Goal: Information Seeking & Learning: Learn about a topic

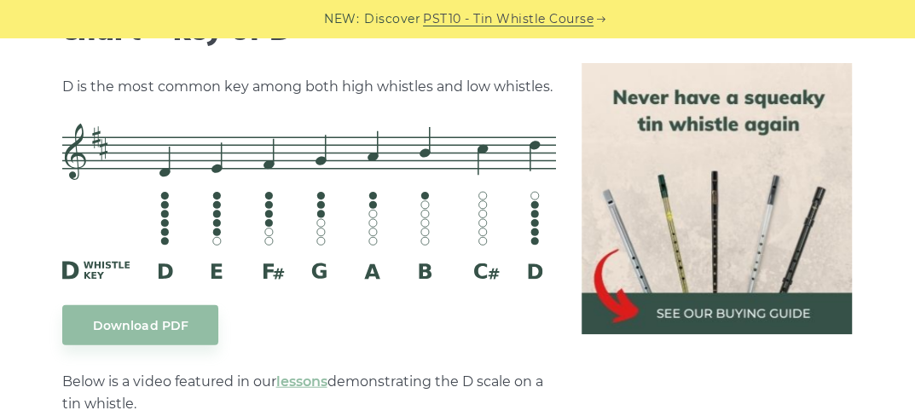
scroll to position [2909, 0]
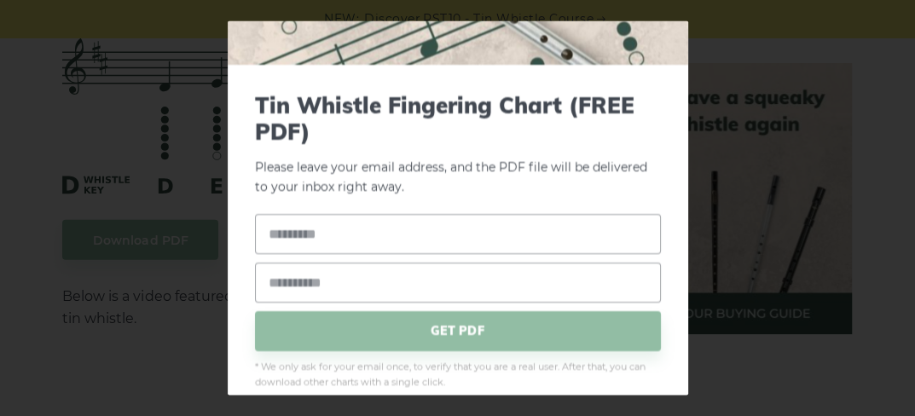
scroll to position [191, 0]
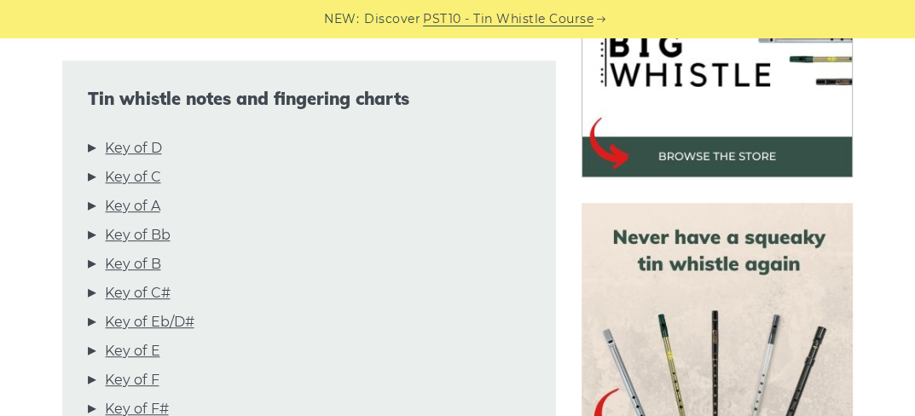
scroll to position [597, 0]
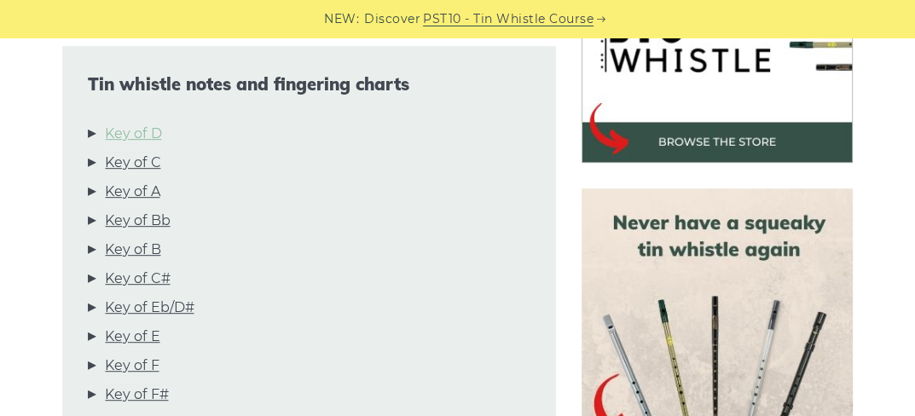
click at [148, 136] on link "Key of D" at bounding box center [133, 134] width 56 height 22
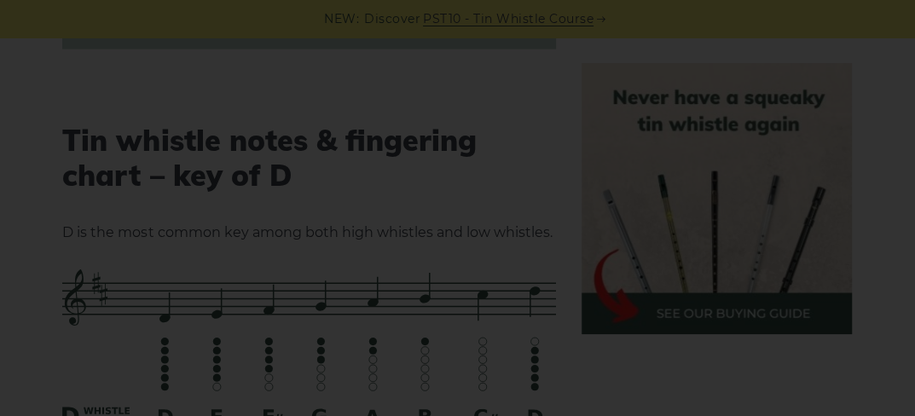
scroll to position [2764, 0]
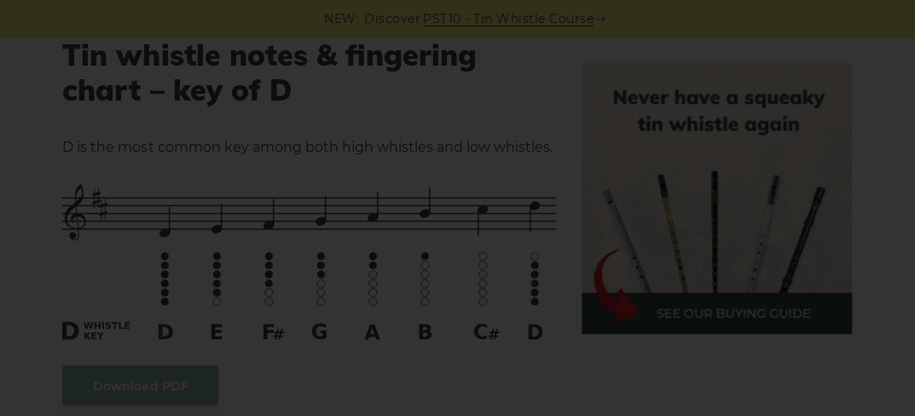
click at [544, 130] on div "×" at bounding box center [457, 208] width 915 height 416
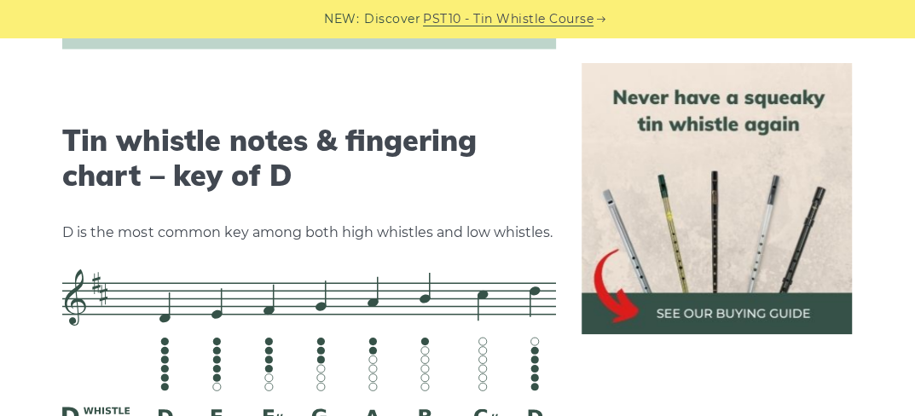
scroll to position [2764, 0]
